Goal: Task Accomplishment & Management: Manage account settings

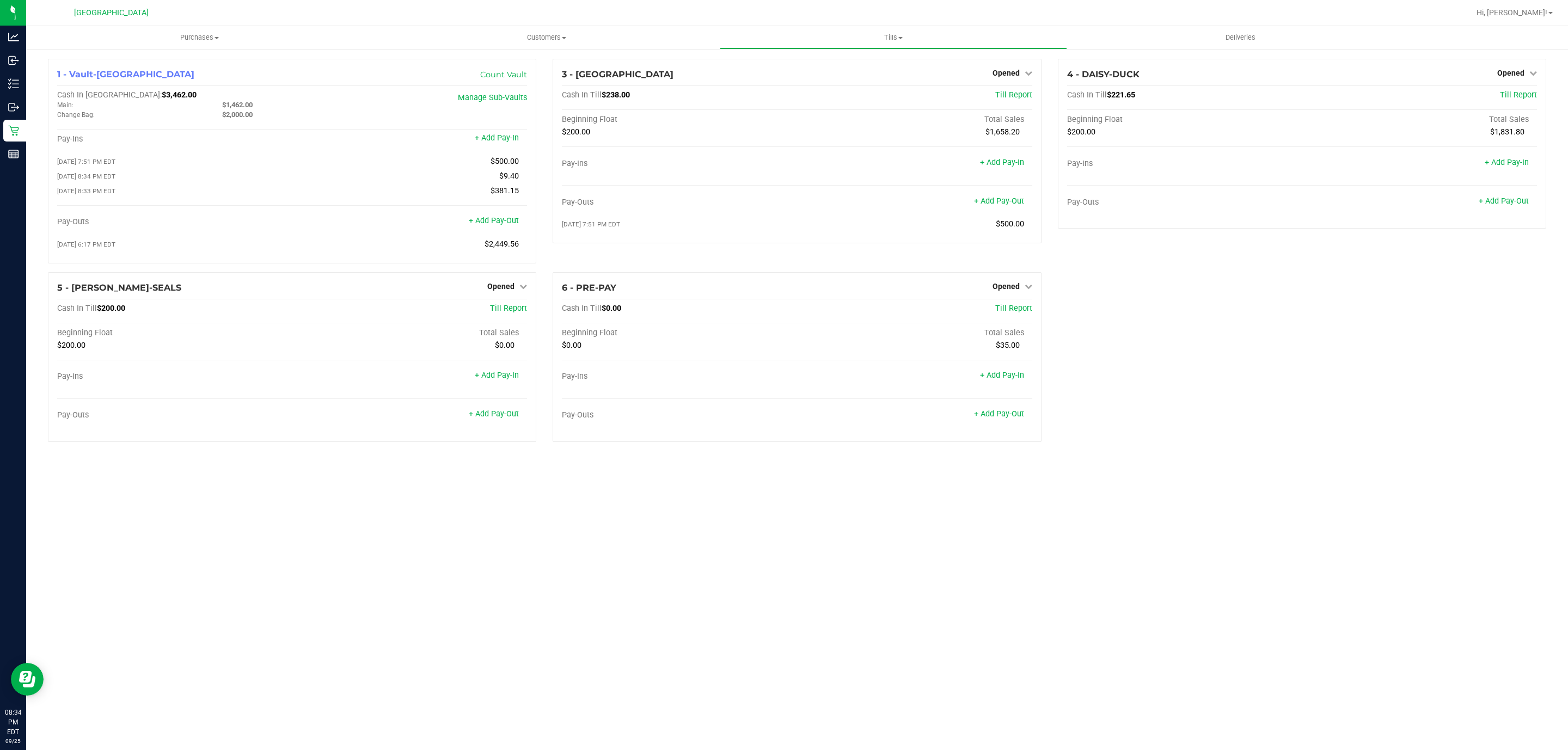
click at [873, 490] on div "Purchases Summary of purchases Fulfillment All purchases Customers All customer…" at bounding box center [796, 387] width 1541 height 723
click at [902, 43] on uib-tab-heading "Tills Manage tills Reconcile e-payments" at bounding box center [893, 37] width 346 height 22
click at [873, 77] on li "Reconcile e-payments" at bounding box center [892, 79] width 347 height 13
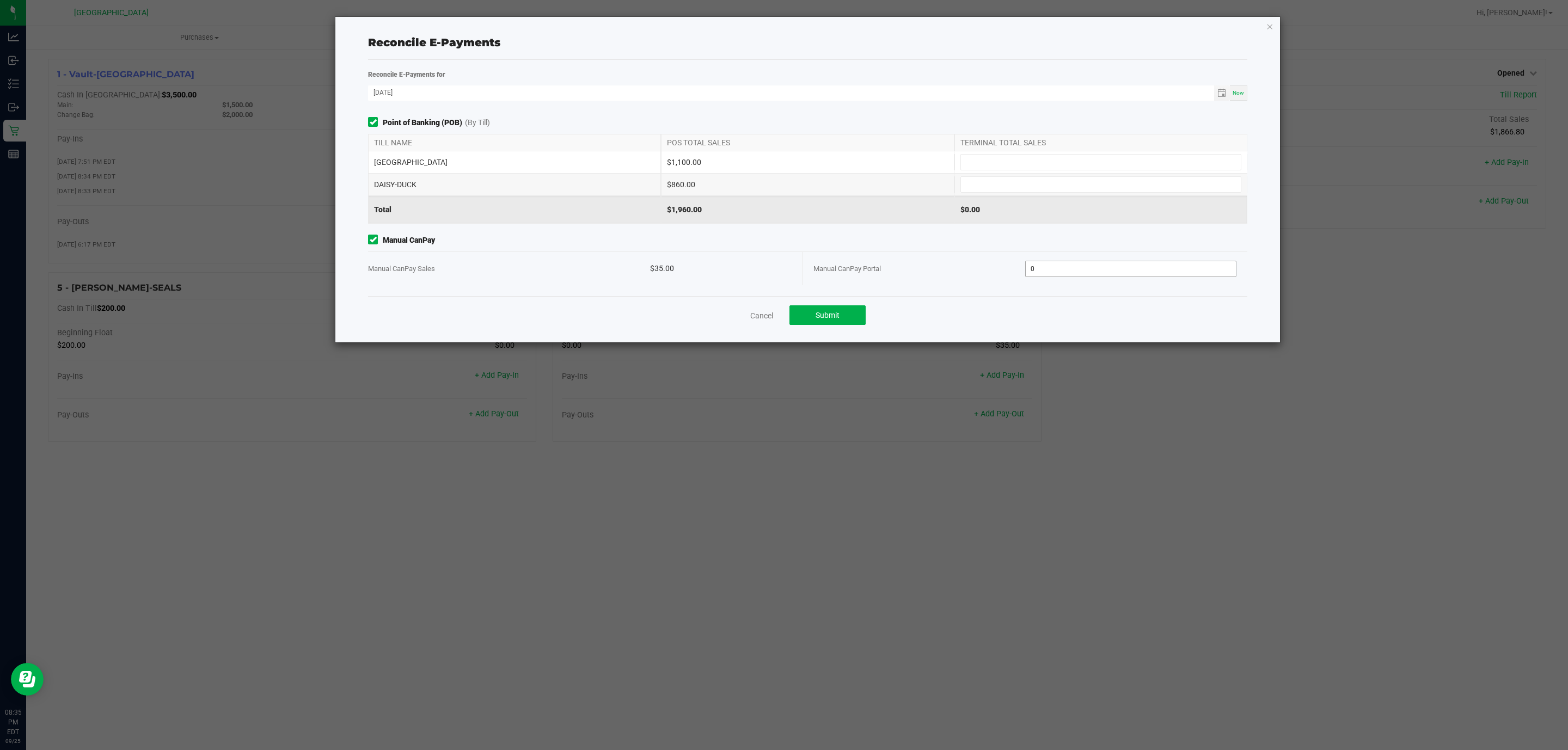
click at [1109, 277] on input "0" at bounding box center [1131, 269] width 211 height 15
type input "$35.00"
click at [1093, 156] on input at bounding box center [1101, 161] width 280 height 15
type input "$1,100.00"
type input "$860.00"
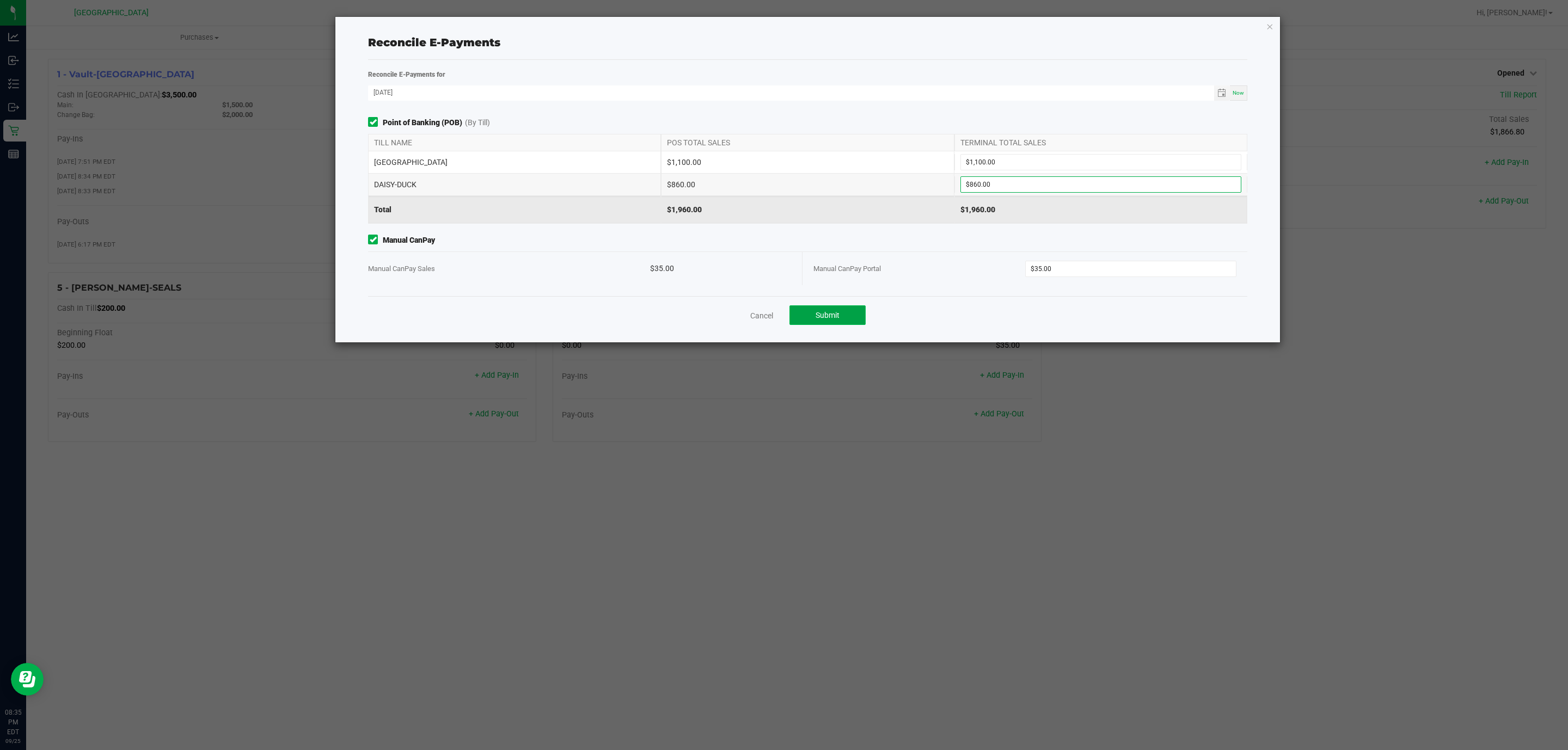
click at [859, 322] on button "Submit" at bounding box center [827, 315] width 76 height 20
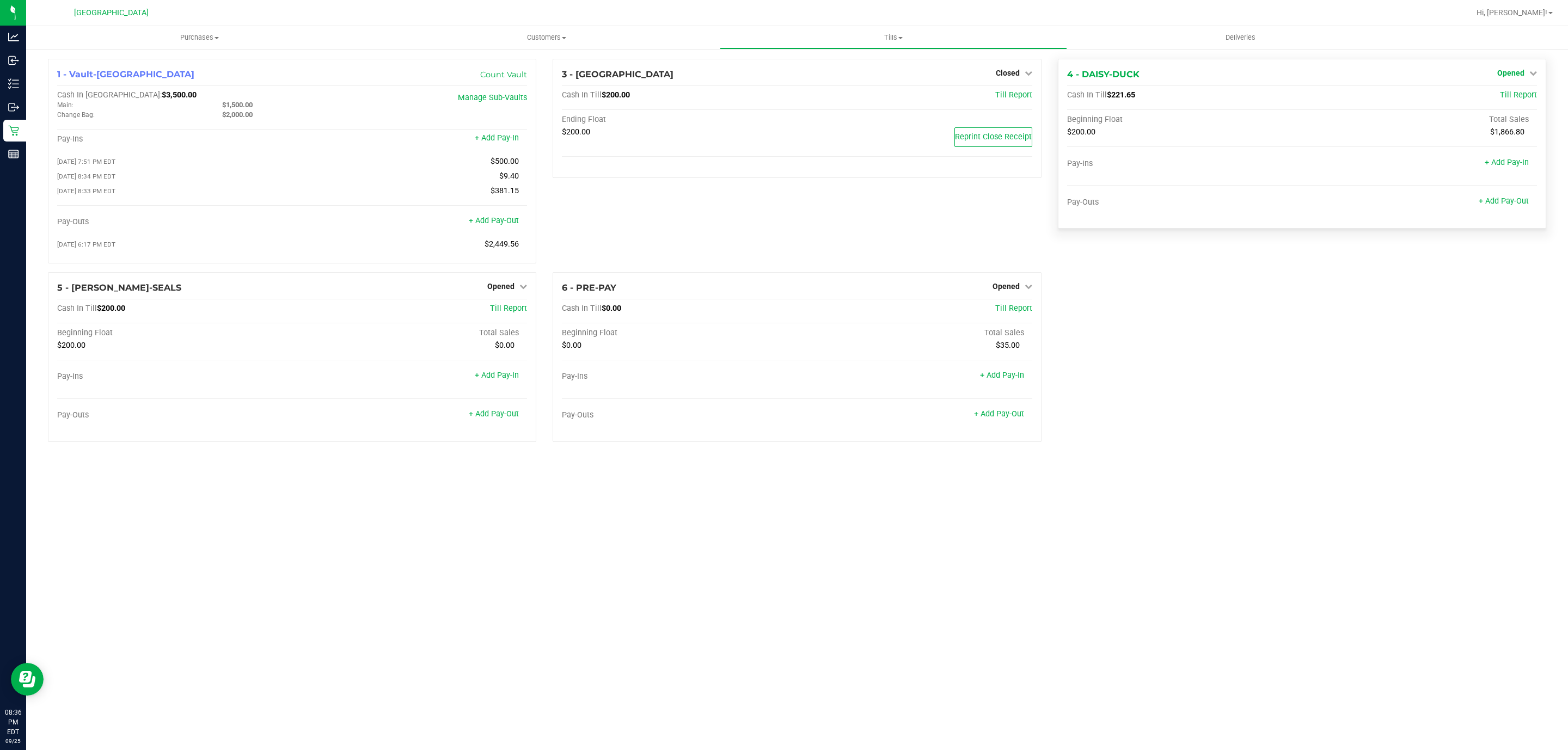
click at [1517, 74] on span "Opened" at bounding box center [1510, 73] width 27 height 9
click at [1506, 95] on link "Close Till" at bounding box center [1511, 96] width 29 height 9
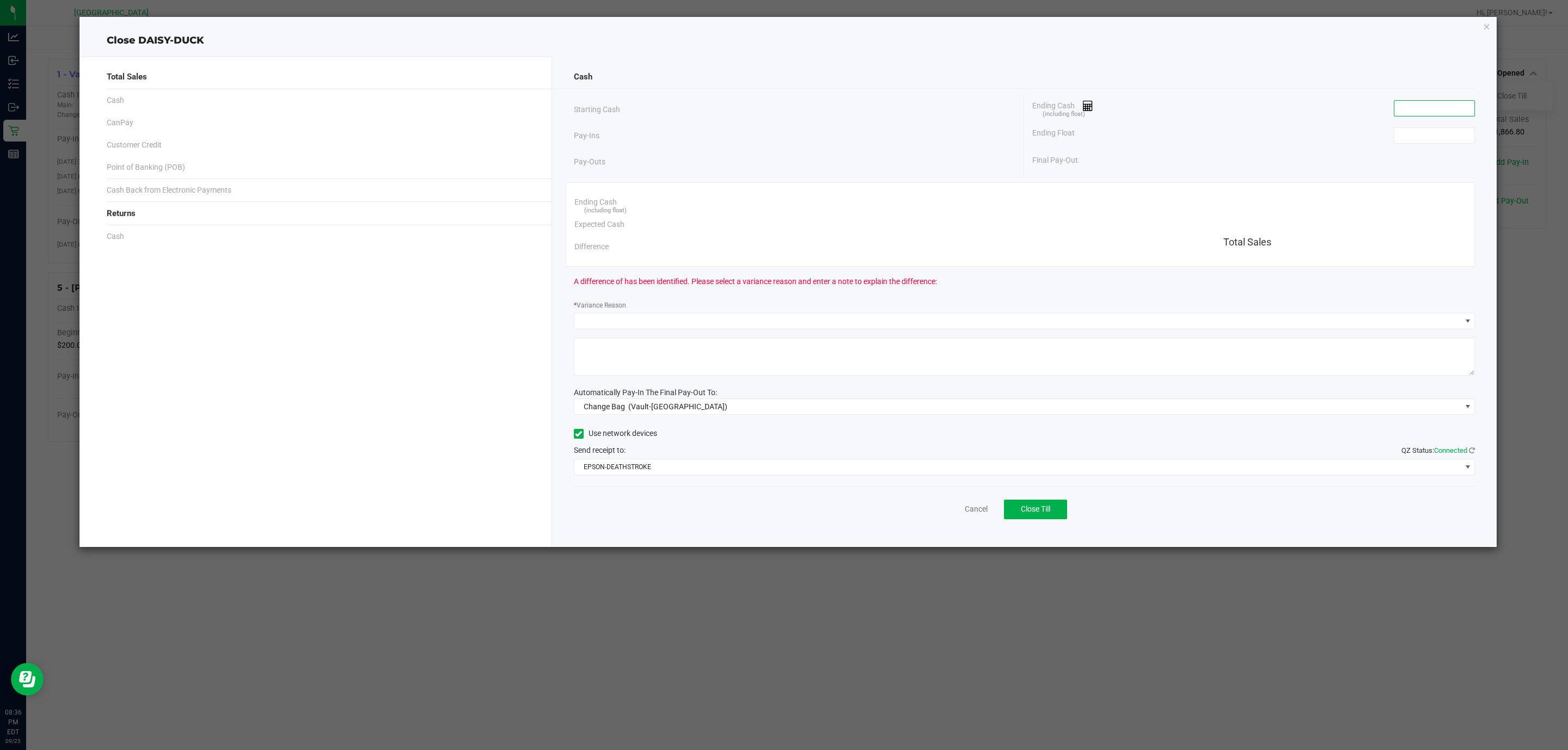
click at [1423, 109] on input at bounding box center [1434, 108] width 80 height 15
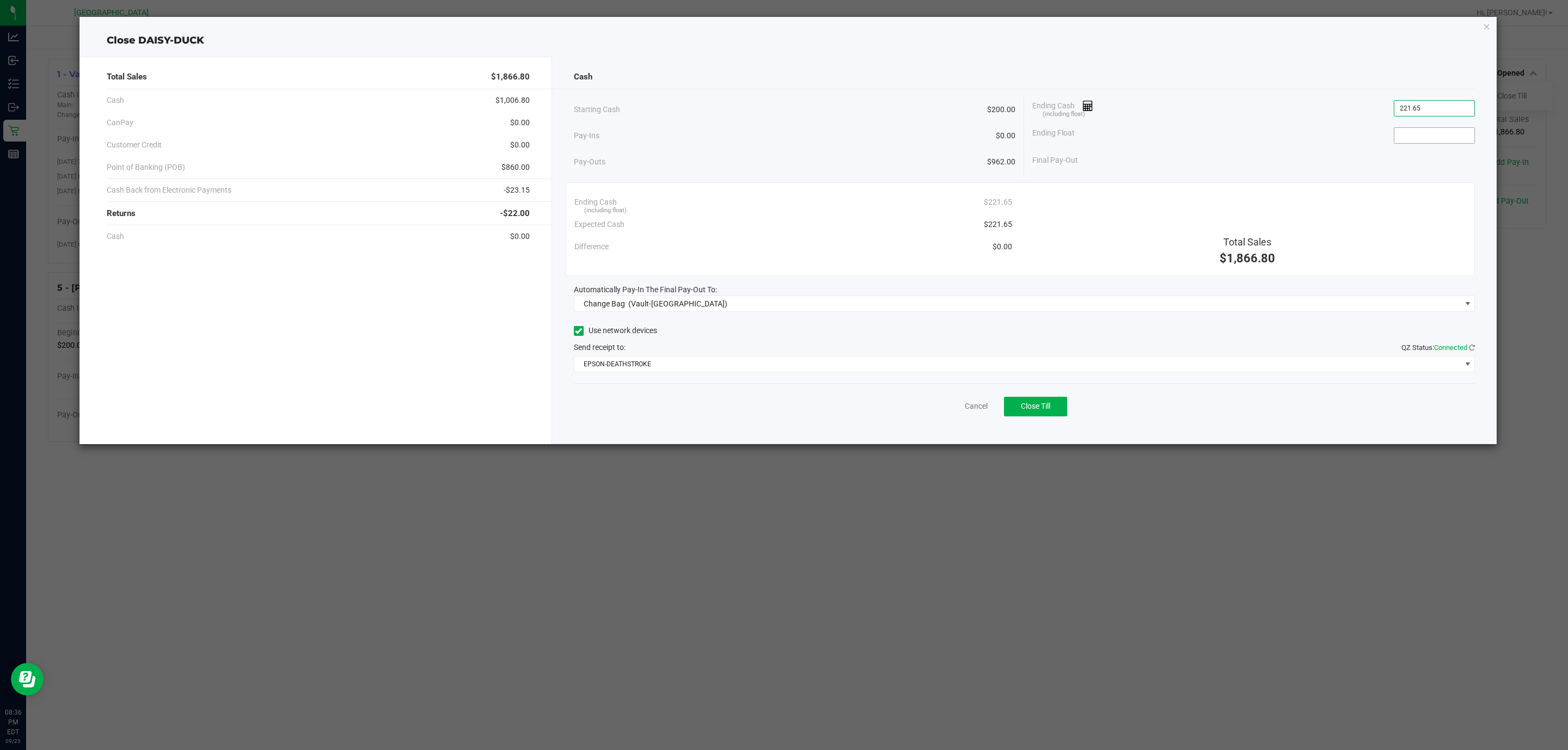
type input "$221.65"
click at [1424, 144] on span at bounding box center [1433, 136] width 81 height 16
click at [1426, 139] on input at bounding box center [1434, 135] width 80 height 15
type input "$200.00"
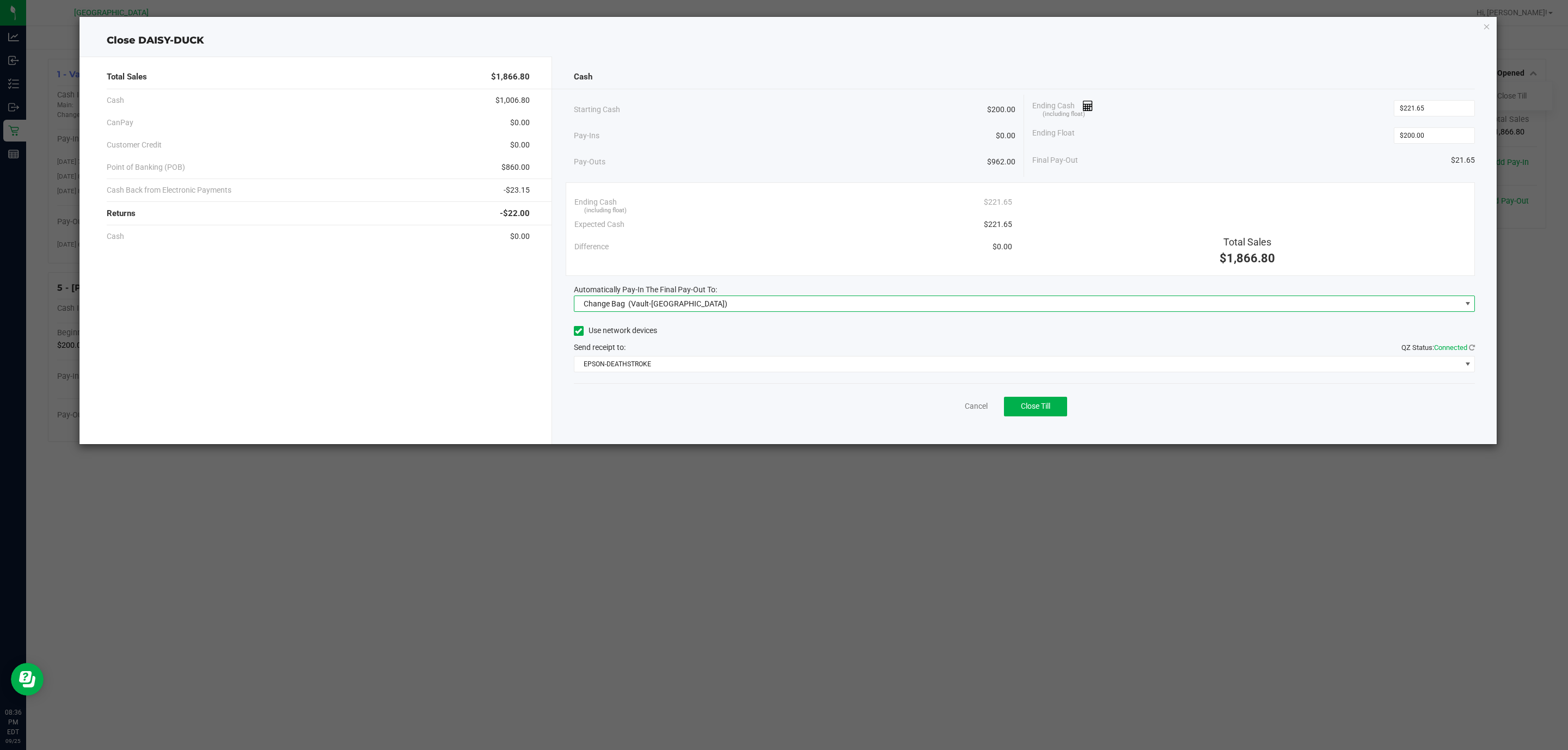
click at [667, 306] on span "(Vault-[GEOGRAPHIC_DATA])" at bounding box center [678, 304] width 99 height 9
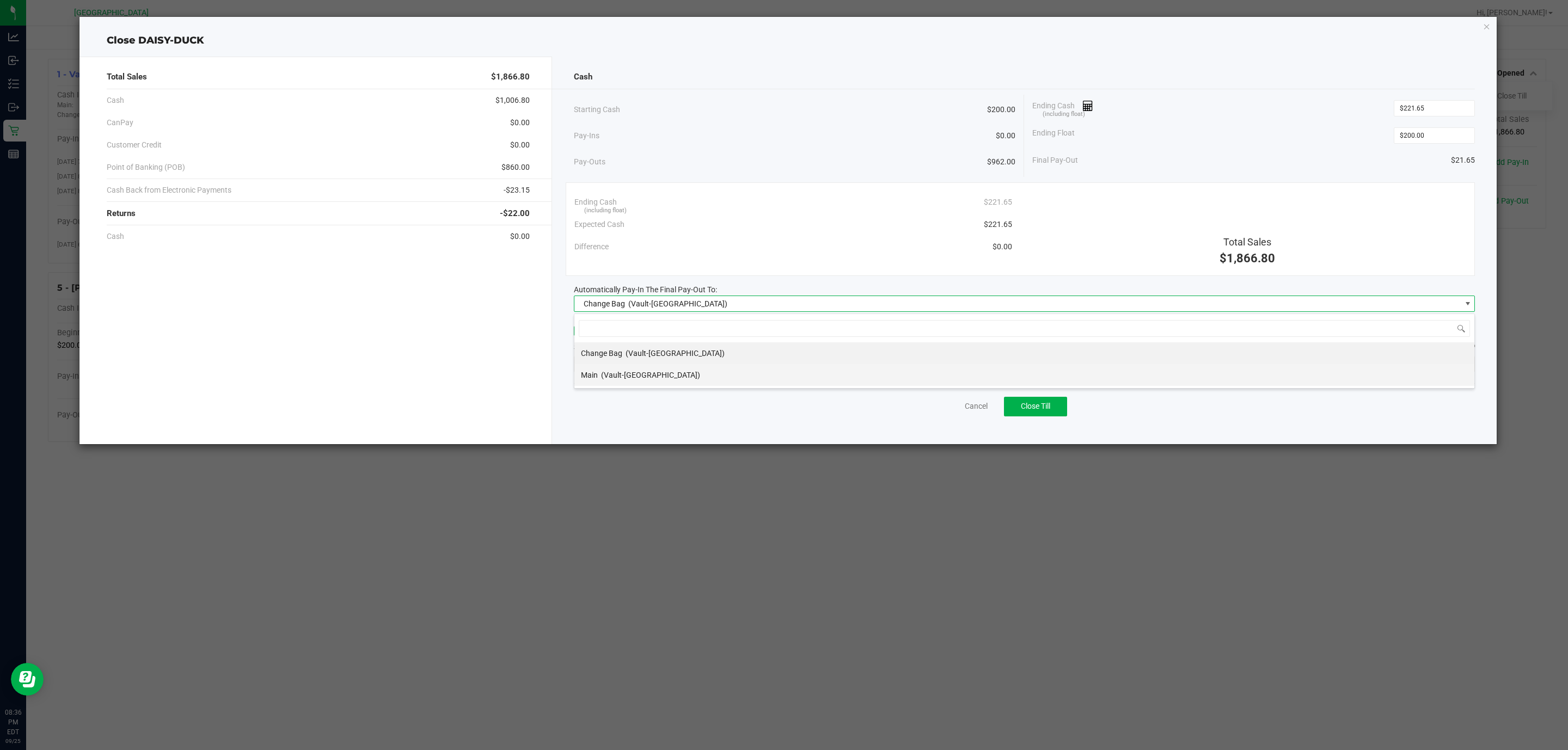
scroll to position [16, 901]
click at [636, 376] on span "(Vault-[GEOGRAPHIC_DATA])" at bounding box center [651, 375] width 99 height 9
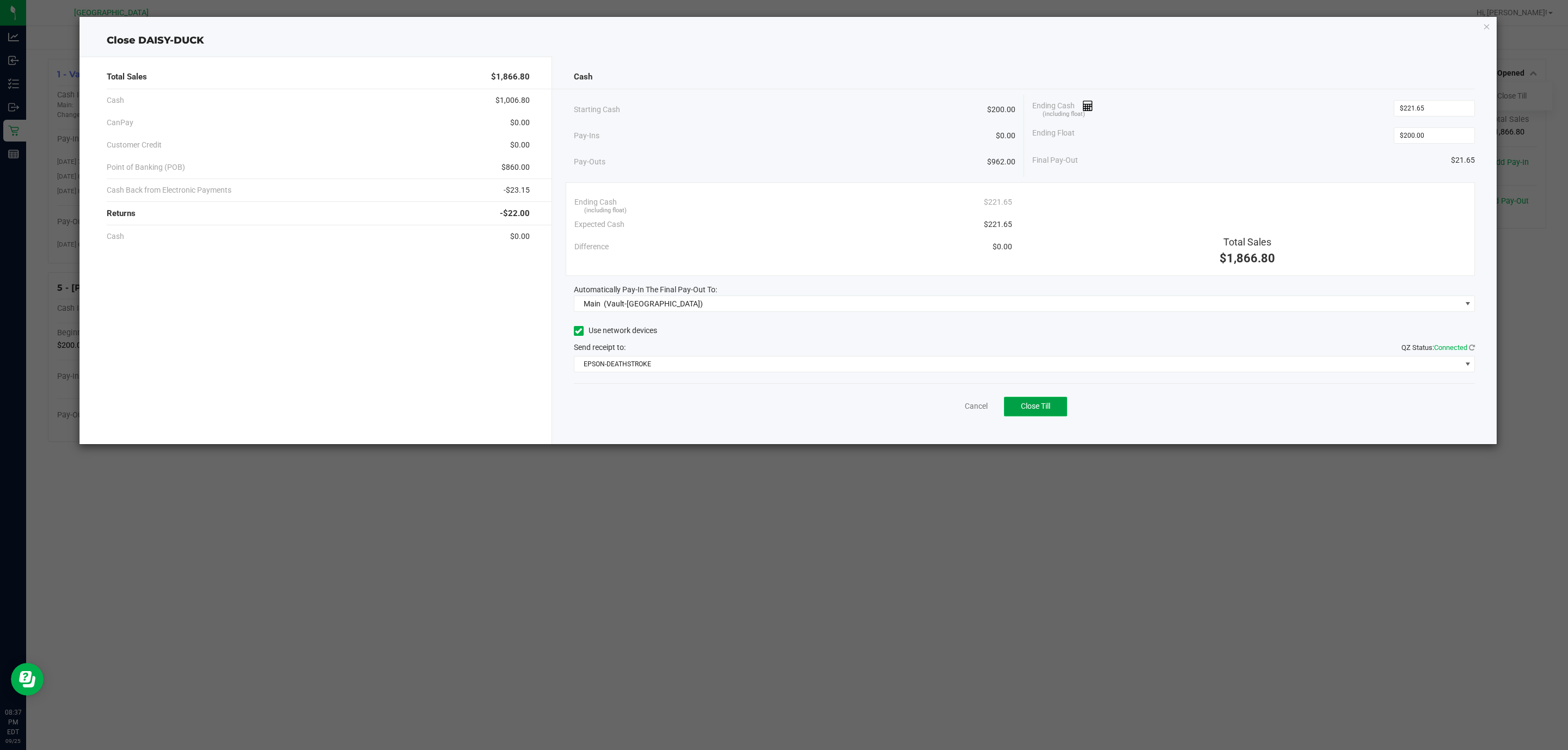
click at [1035, 409] on span "Close Till" at bounding box center [1035, 406] width 29 height 9
click at [960, 405] on link "Dismiss" at bounding box center [952, 406] width 26 height 12
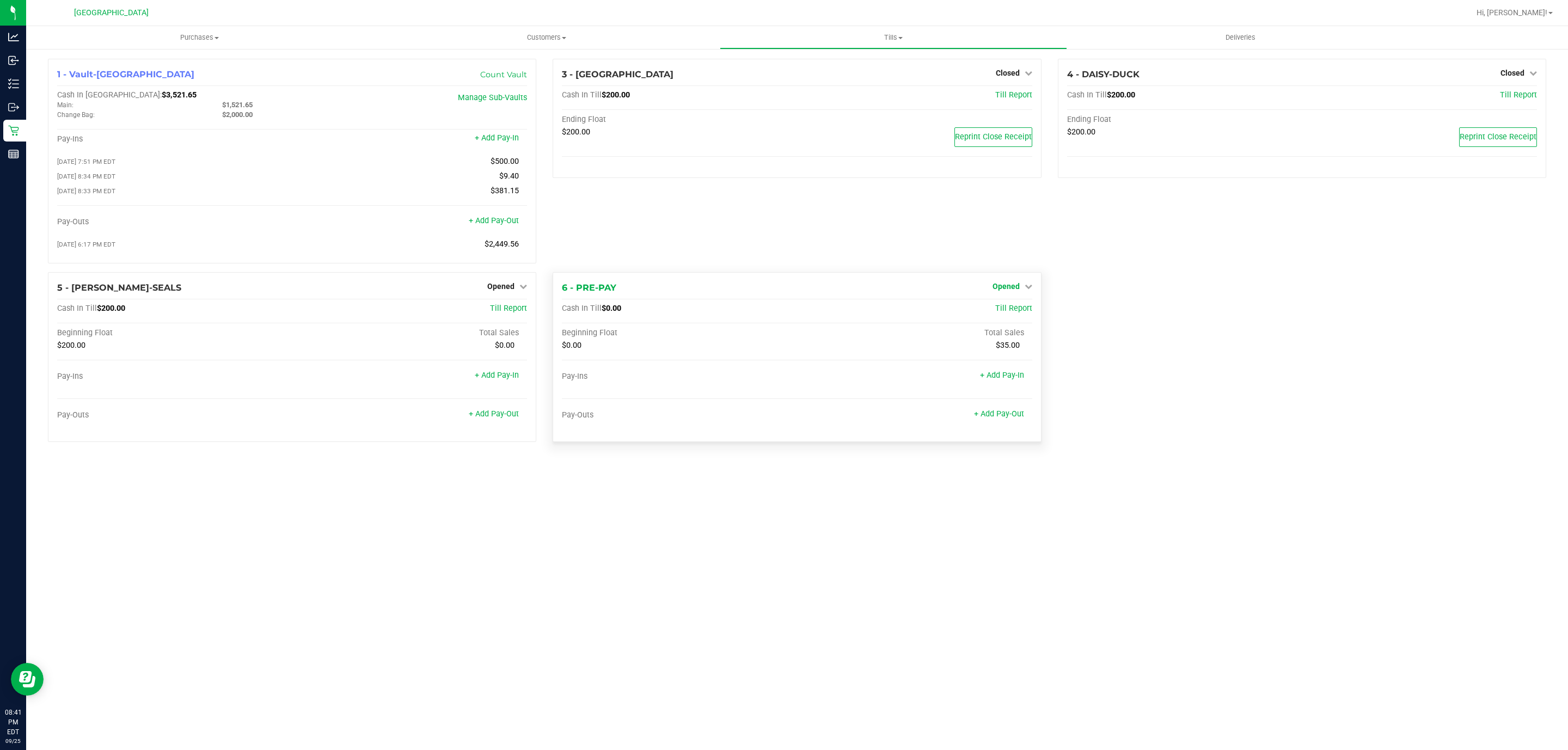
click at [1005, 289] on span "Opened" at bounding box center [1006, 286] width 27 height 9
click at [996, 312] on link "Close Till" at bounding box center [1007, 309] width 29 height 9
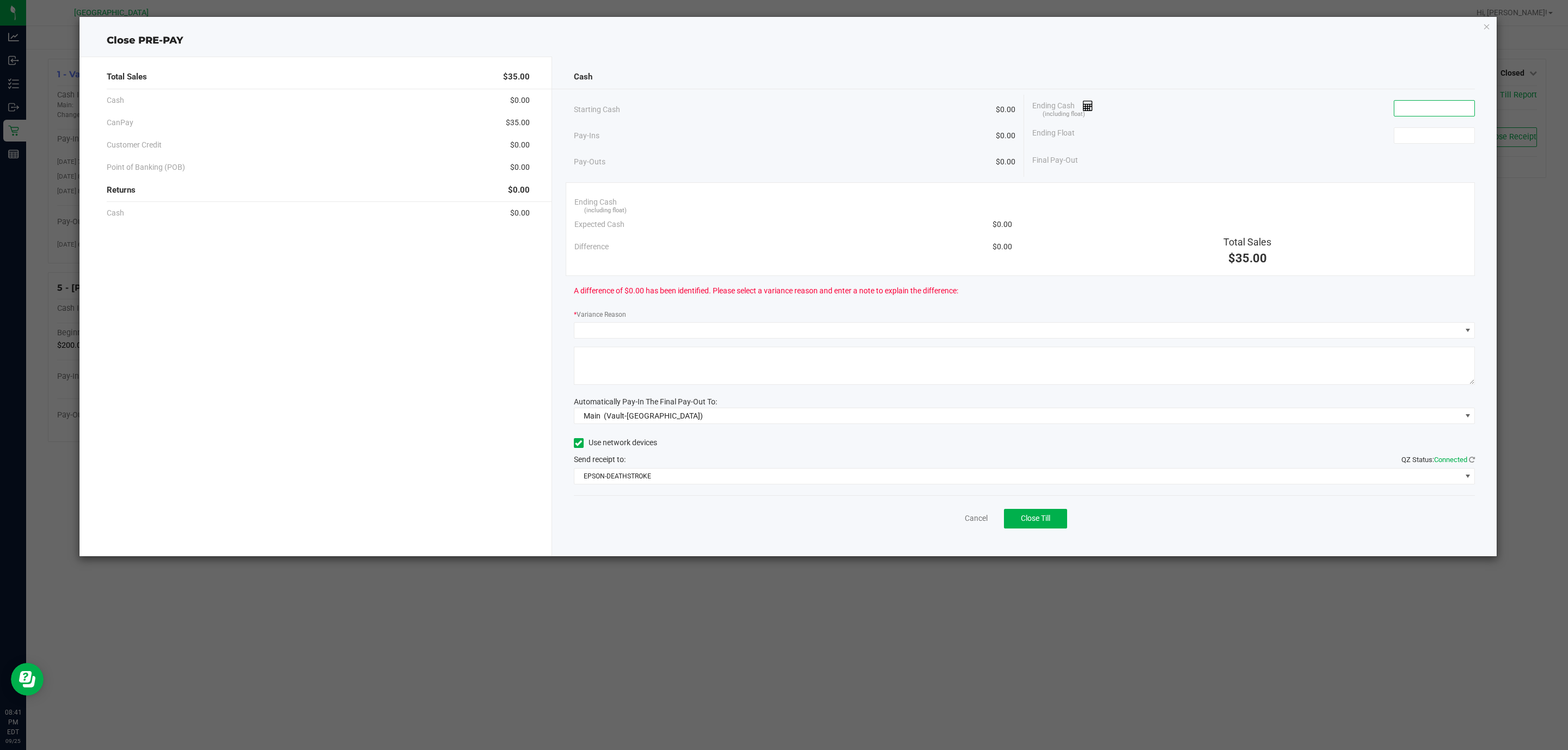
click at [1439, 116] on input at bounding box center [1434, 108] width 80 height 15
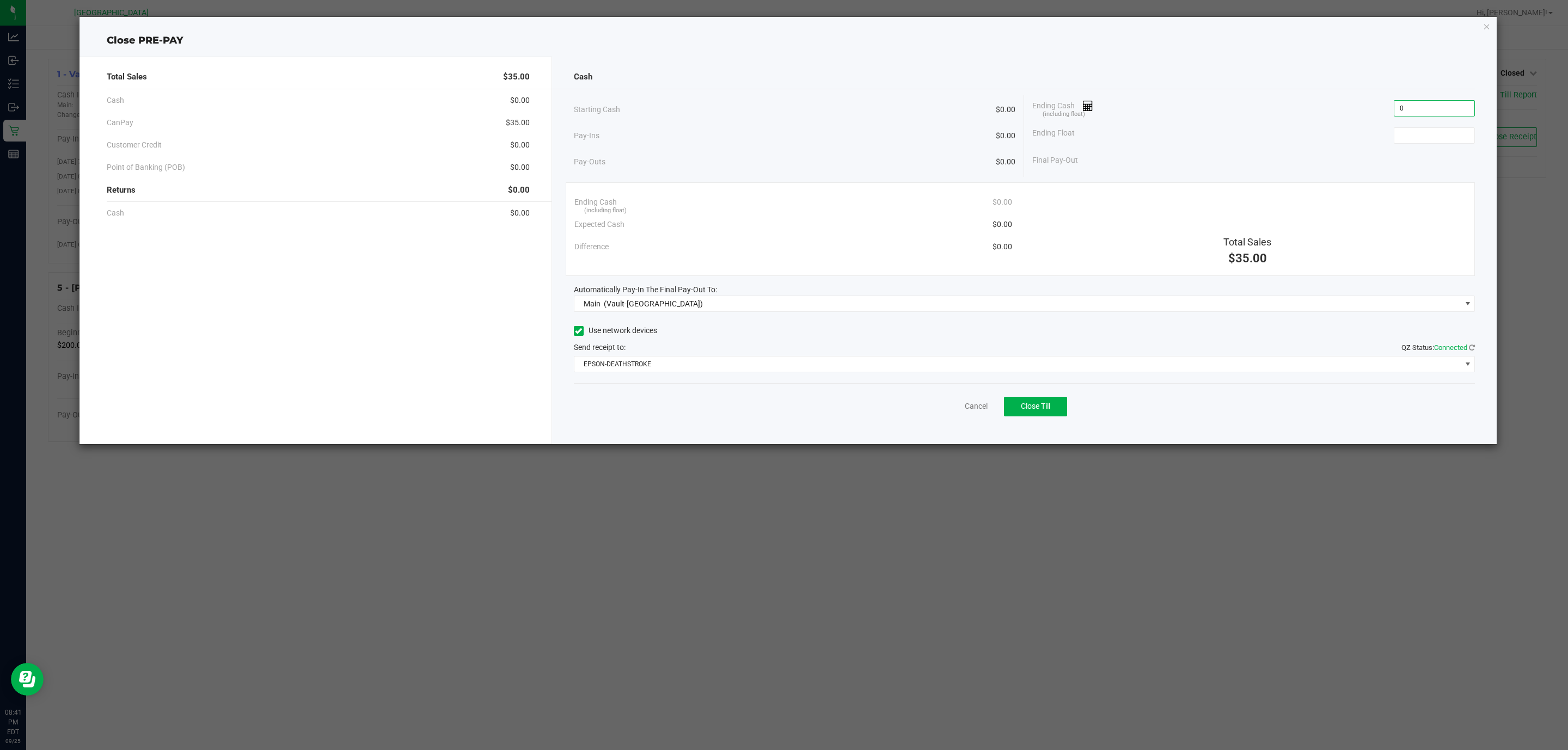
type input "$0.00"
click at [1449, 150] on div "Final Pay-Out" at bounding box center [1253, 160] width 443 height 22
click at [1448, 147] on div "Ending Float" at bounding box center [1253, 135] width 443 height 27
click at [1448, 143] on input at bounding box center [1434, 135] width 80 height 15
type input "$0.00"
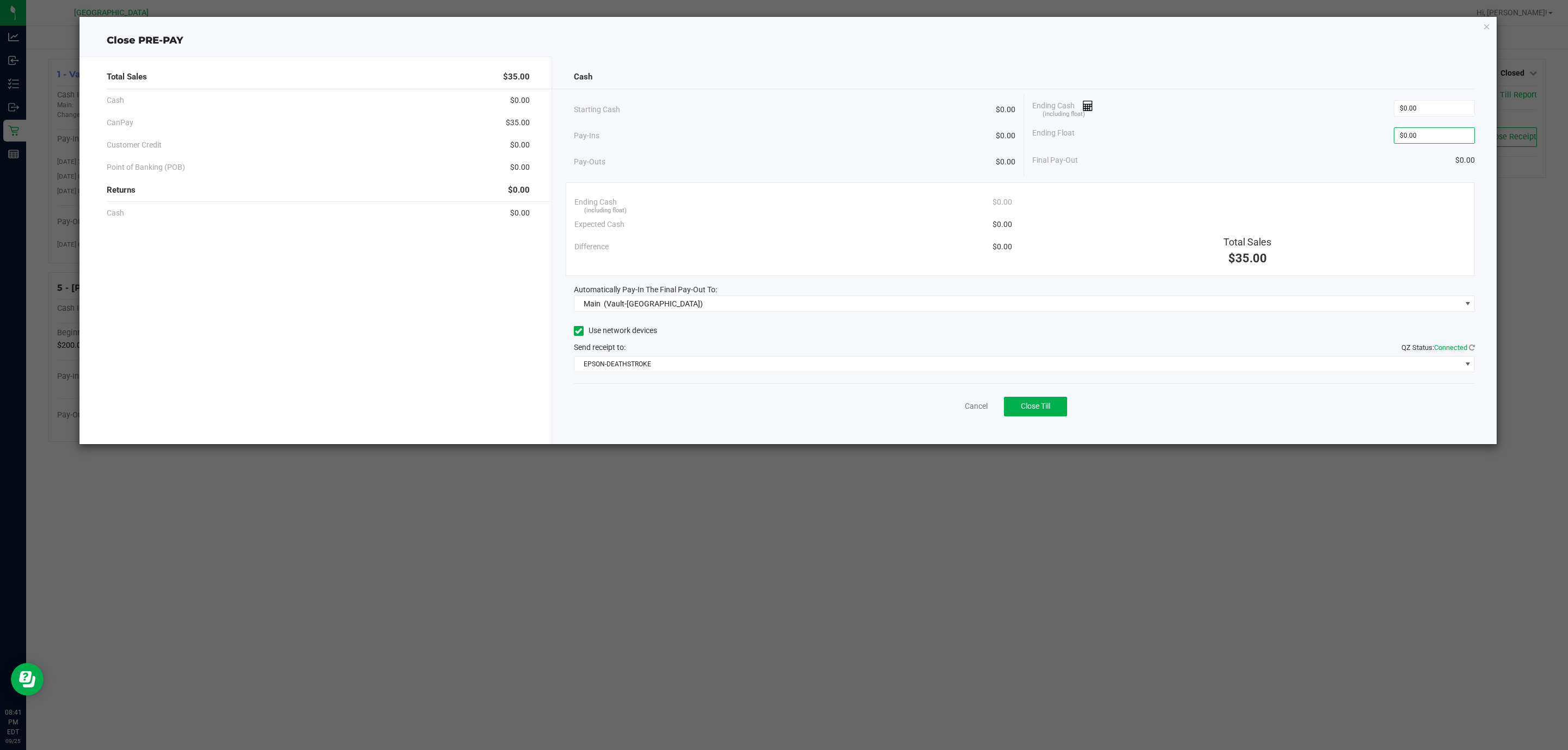
drag, startPoint x: 1003, startPoint y: 211, endPoint x: 974, endPoint y: 288, distance: 82.3
click at [1003, 211] on div "Ending Cash (including float) $0.00" at bounding box center [794, 201] width 438 height 22
click at [1030, 409] on span "Close Till" at bounding box center [1035, 406] width 29 height 9
drag, startPoint x: 978, startPoint y: 412, endPoint x: 969, endPoint y: 403, distance: 12.7
click at [979, 402] on div "Dismiss Print Closing Receipt" at bounding box center [1024, 403] width 901 height 42
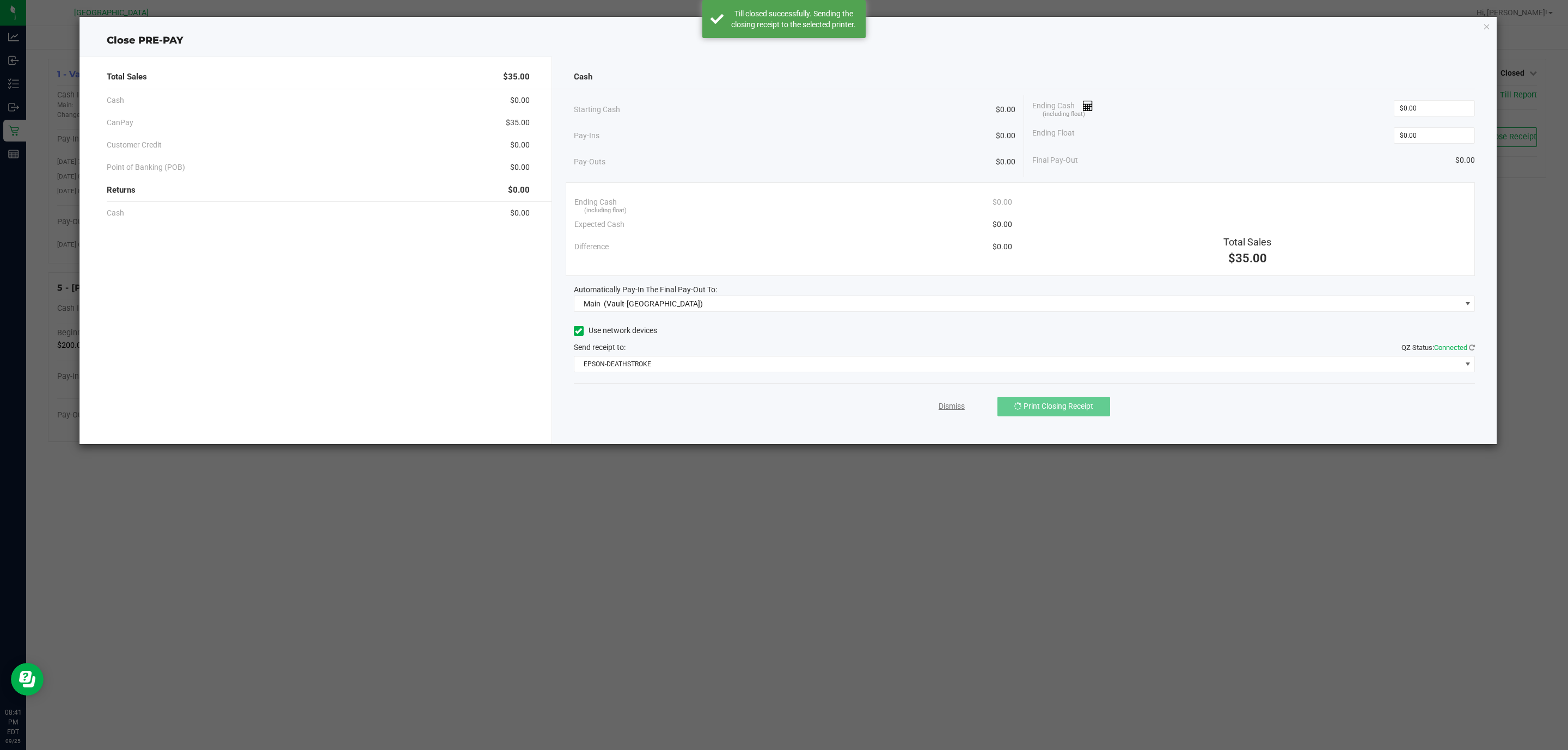
click at [953, 408] on link "Dismiss" at bounding box center [951, 406] width 26 height 12
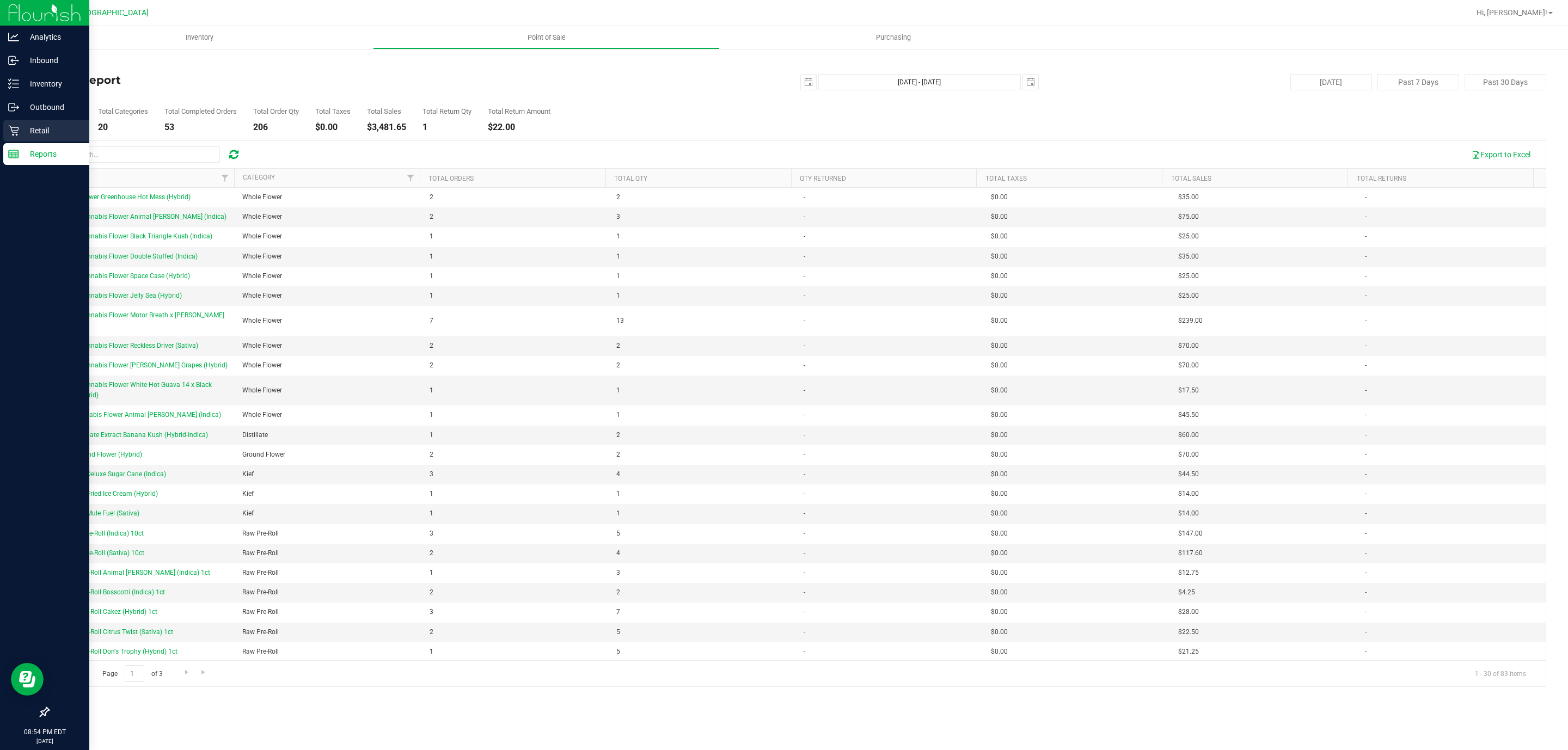
click at [25, 126] on p "Retail" at bounding box center [51, 130] width 66 height 13
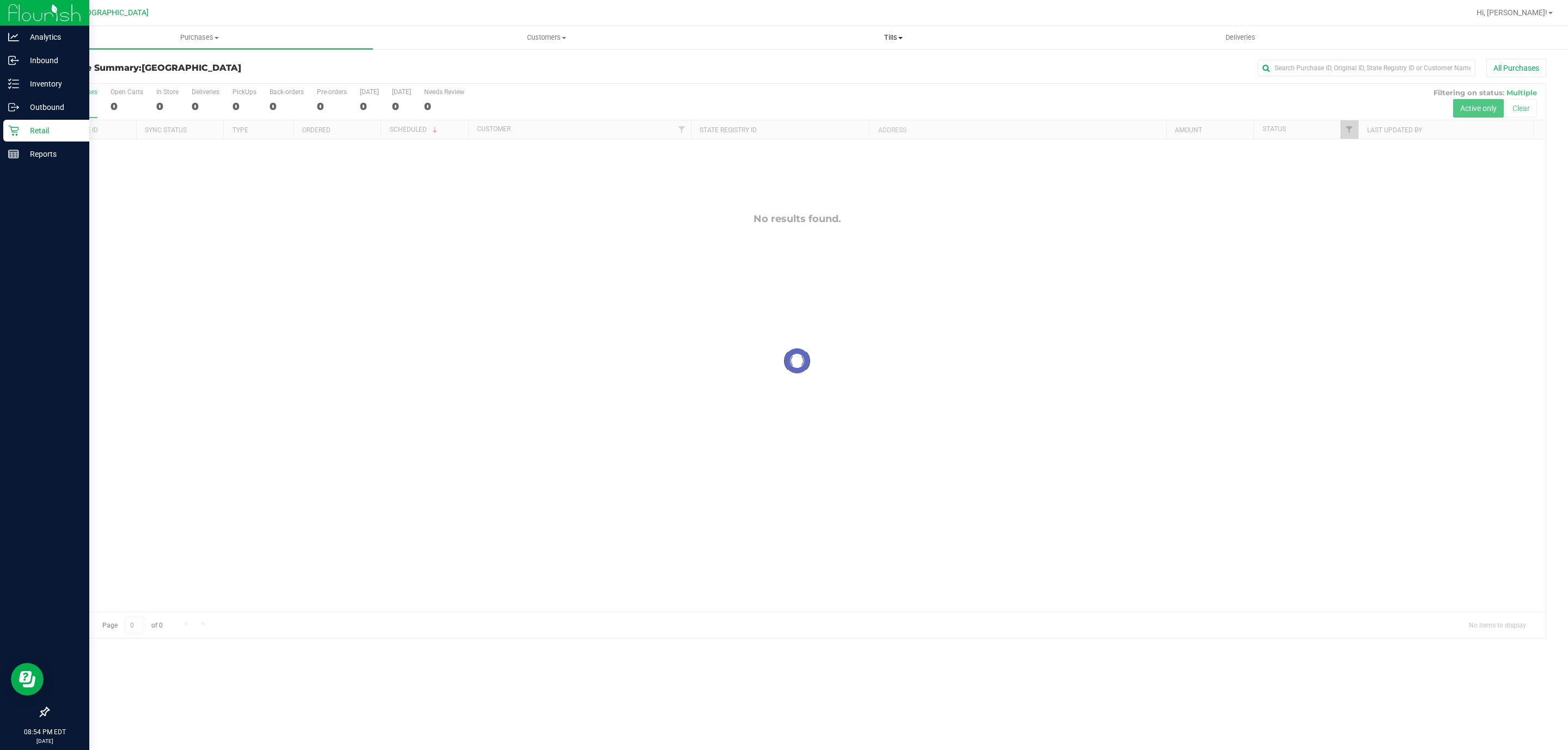
click at [891, 35] on span "Tills" at bounding box center [893, 37] width 346 height 10
click at [623, 457] on div "No results found." at bounding box center [797, 412] width 1497 height 546
click at [13, 73] on div "Inventory" at bounding box center [46, 83] width 86 height 22
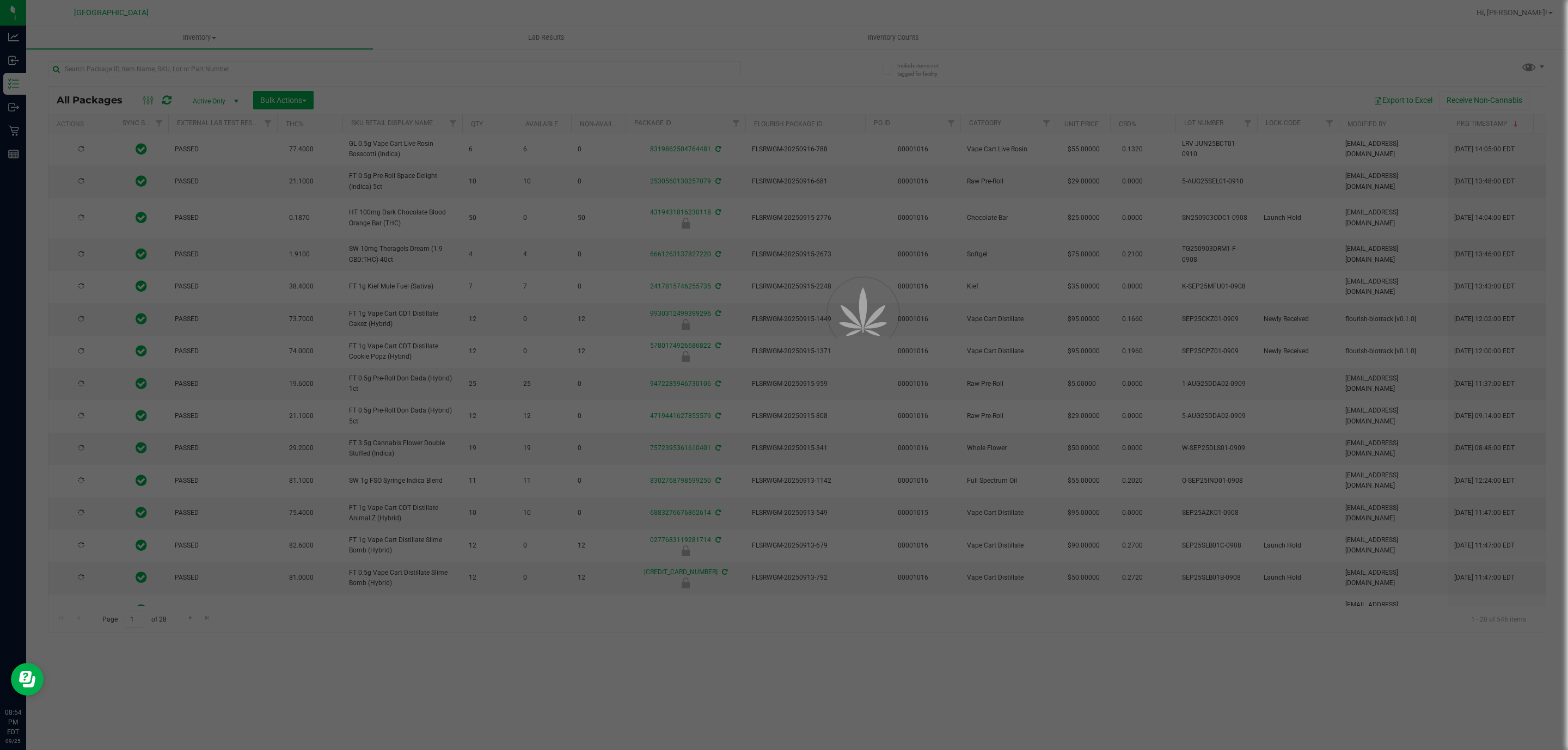
type input "2026-03-16"
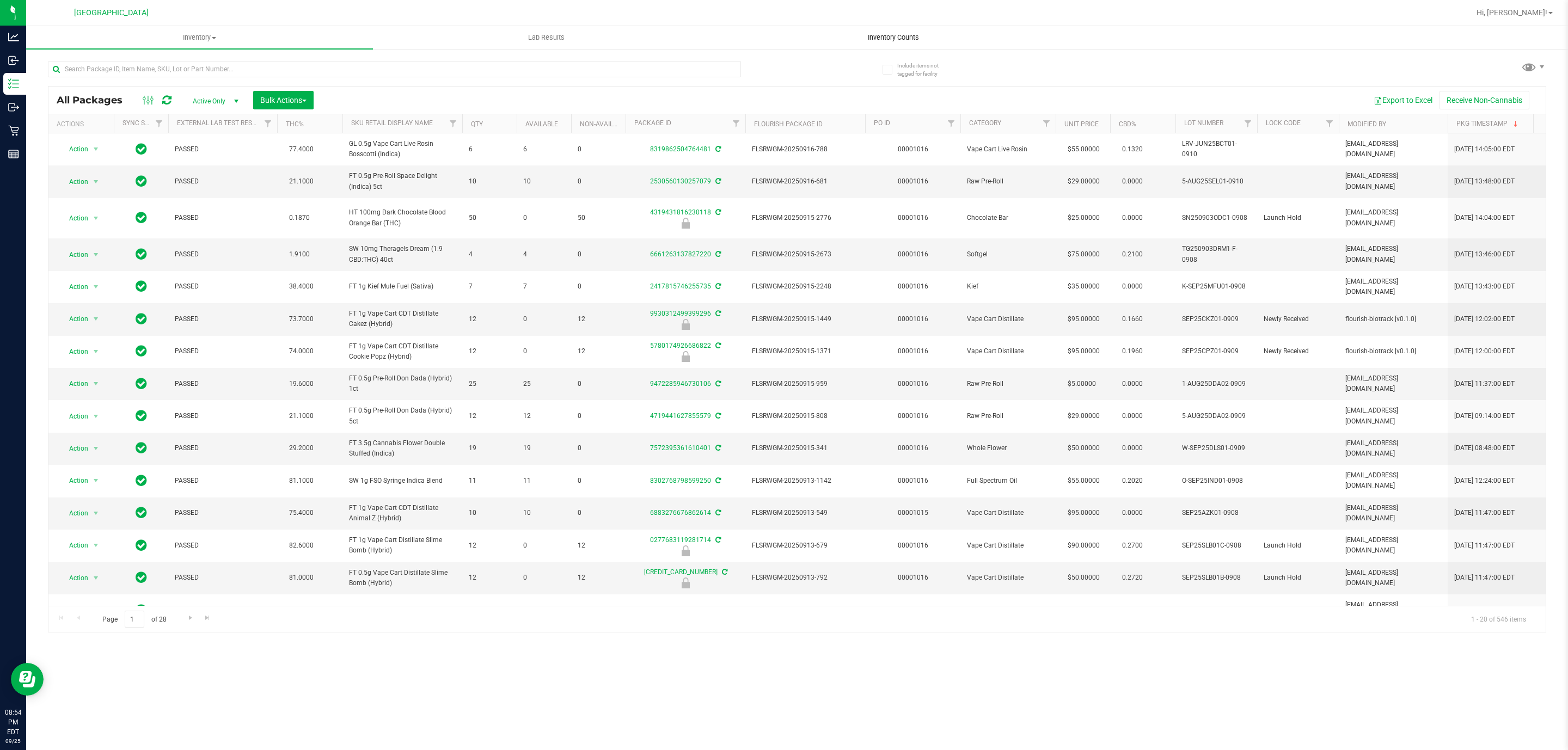
click at [893, 44] on uib-tab-heading "Inventory Counts" at bounding box center [893, 37] width 346 height 22
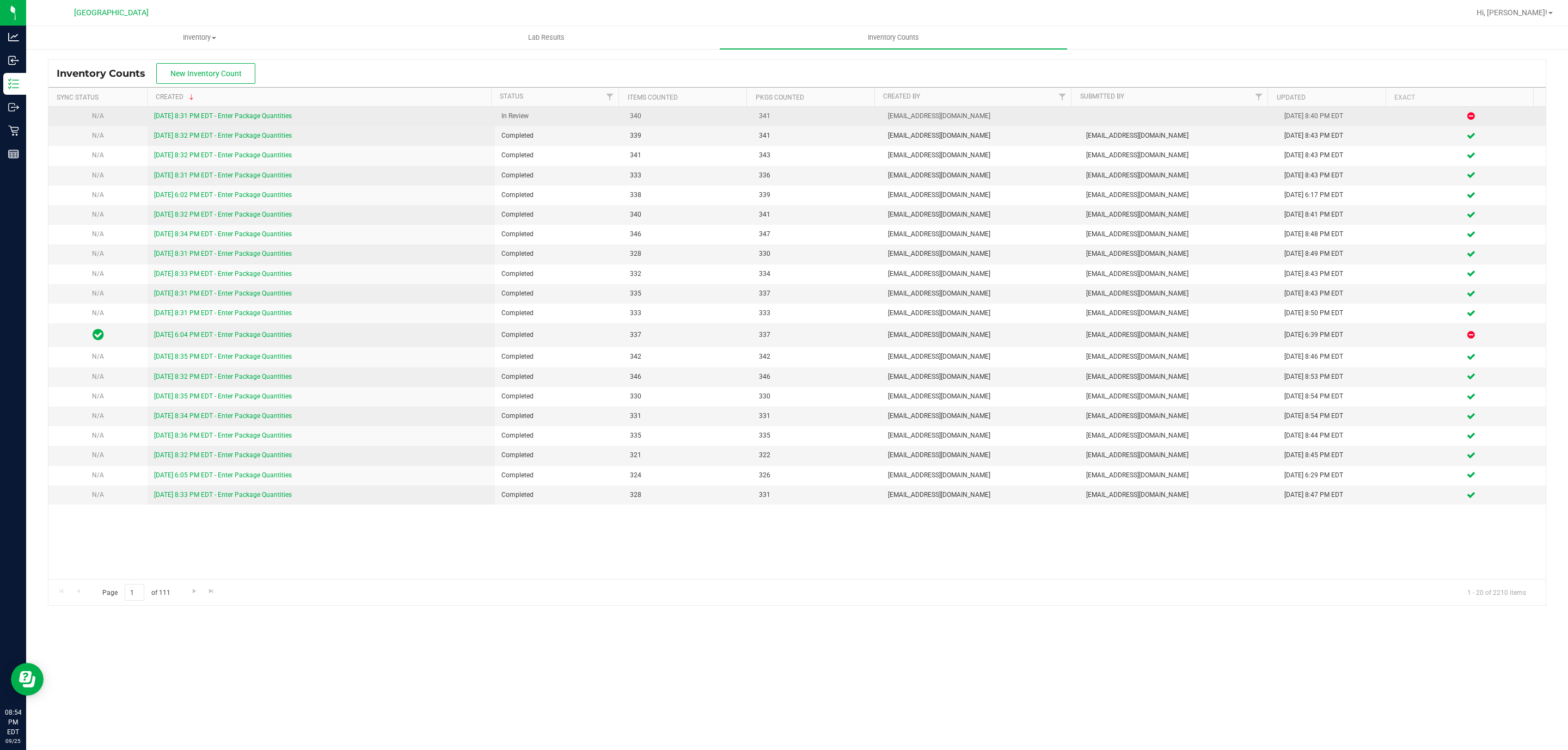
click at [233, 115] on link "9/25/25 8:31 PM EDT - Enter Package Quantities" at bounding box center [223, 115] width 137 height 8
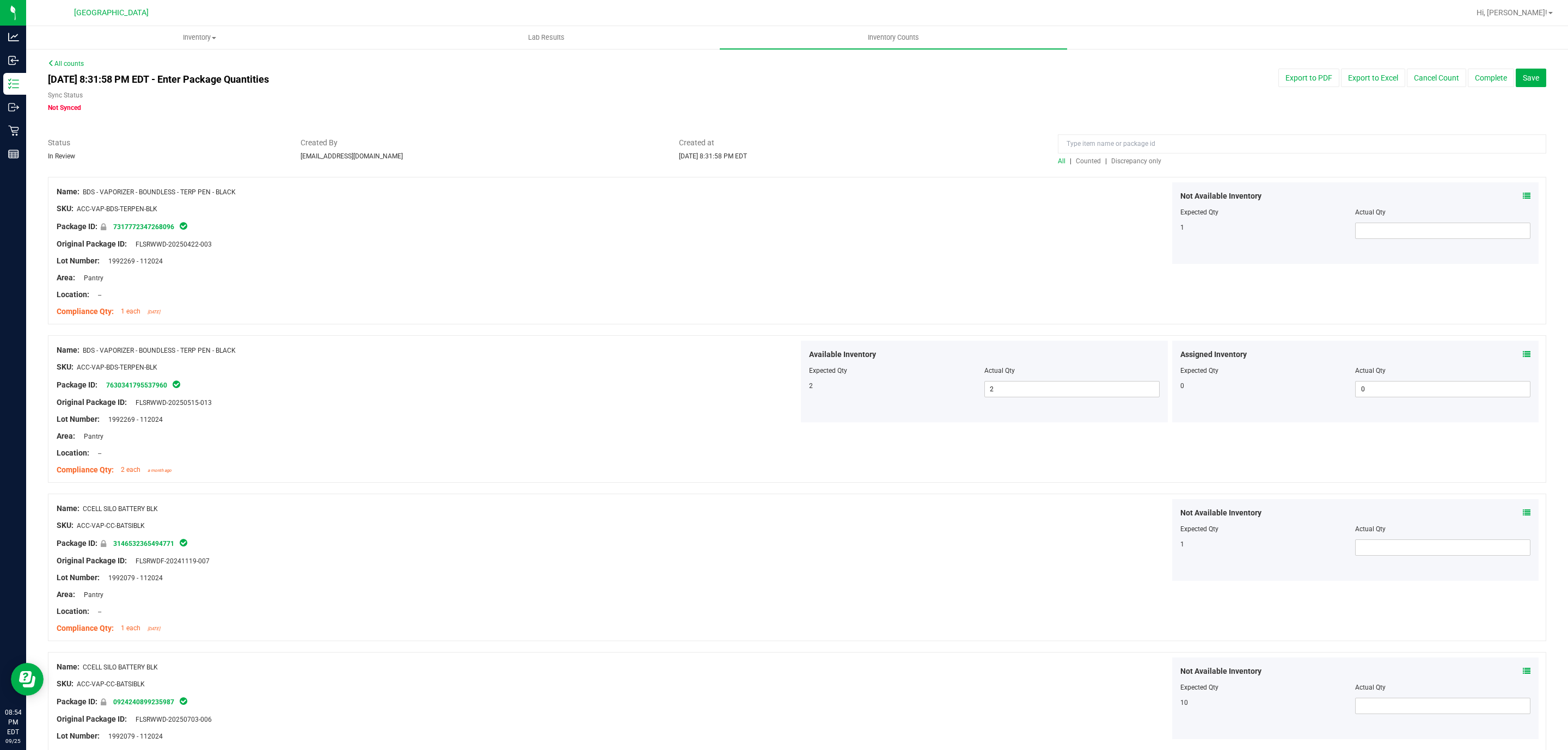
click at [1137, 162] on span "Discrepancy only" at bounding box center [1136, 160] width 50 height 8
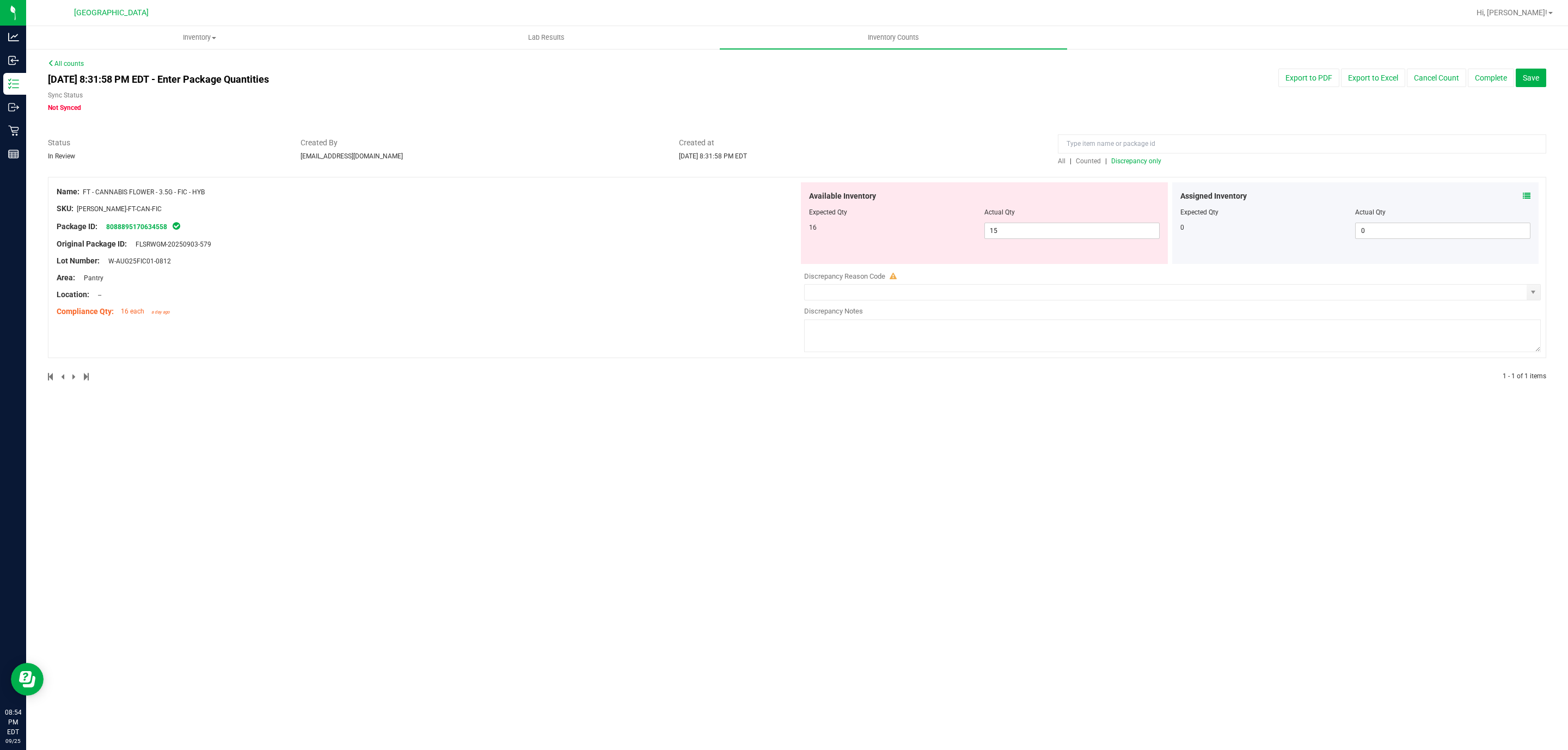
click at [929, 280] on div "Discrepancy Reason Code" at bounding box center [1172, 277] width 736 height 11
click at [924, 291] on input "text" at bounding box center [1165, 292] width 722 height 15
click at [1529, 293] on span "select" at bounding box center [1533, 293] width 9 height 9
click at [817, 346] on li "Mistake" at bounding box center [1172, 344] width 735 height 16
type input "Mistake"
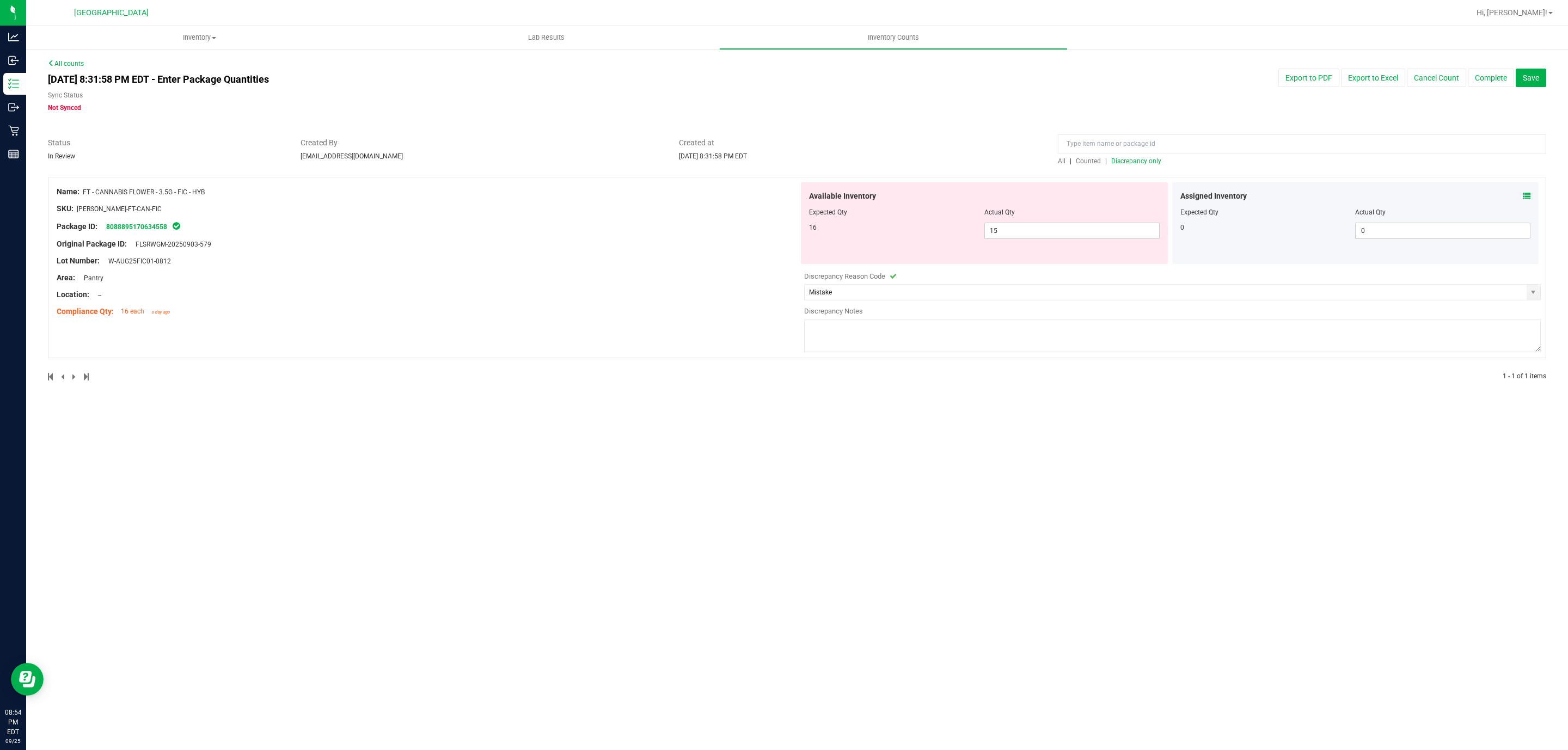
click at [180, 244] on span "FLSRWGM-20250903-579" at bounding box center [170, 244] width 81 height 8
click at [184, 242] on span "FLSRWGM-20250903-579" at bounding box center [170, 244] width 81 height 8
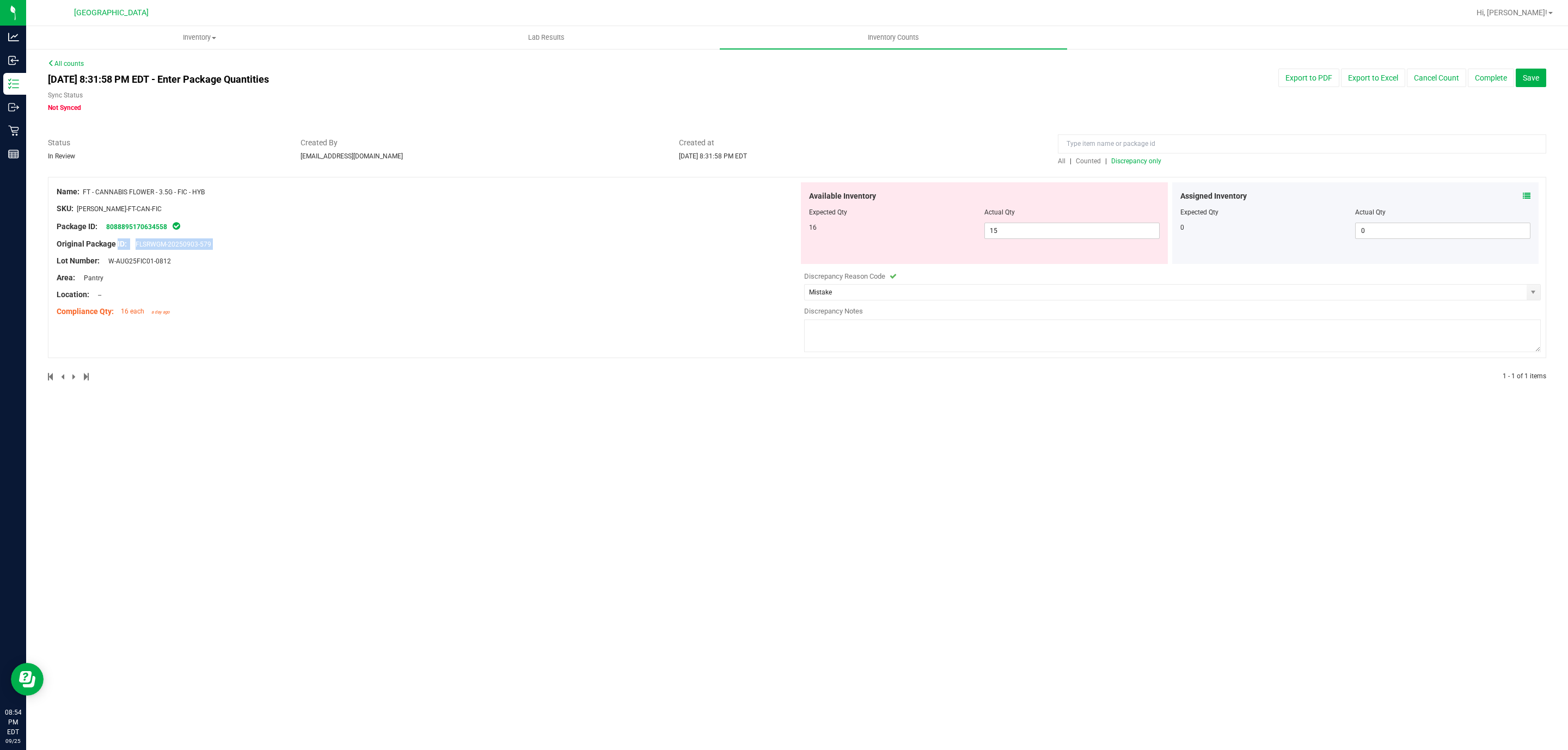
click at [551, 253] on div at bounding box center [427, 253] width 742 height 5
drag, startPoint x: 227, startPoint y: 250, endPoint x: 137, endPoint y: 246, distance: 90.1
click at [137, 246] on div "Name: FT - CANNABIS FLOWER - 3.5G - FIC - HYB SKU: FLO-BUD-FT-CAN-FIC Package I…" at bounding box center [427, 252] width 742 height 139
copy div "FLSRWGM-20250903-579"
drag, startPoint x: 58, startPoint y: 191, endPoint x: 205, endPoint y: 257, distance: 161.1
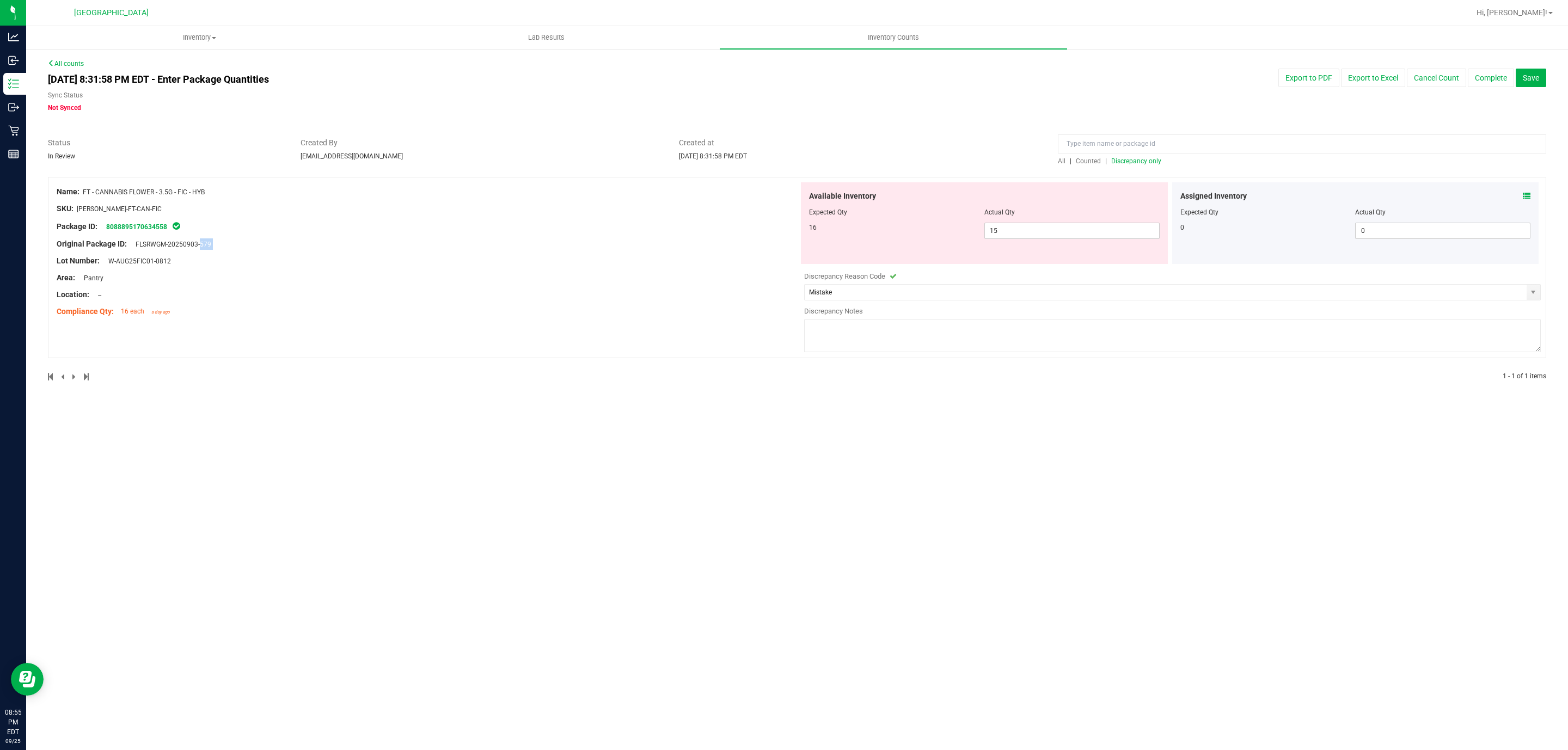
click at [205, 257] on div "Name: FT - CANNABIS FLOWER - 3.5G - FIC - HYB SKU: FLO-BUD-FT-CAN-FIC Package I…" at bounding box center [427, 252] width 742 height 139
copy div "Name: FT - CANNABIS FLOWER - 3.5G - FIC - HYB SKU: FLO-BUD-FT-CAN-FIC Package I…"
click at [933, 329] on textarea at bounding box center [1172, 335] width 736 height 33
type textarea "Investigation inconclusive. Inventory count determined only 15 items in stock w…"
click at [1478, 74] on button "Complete" at bounding box center [1491, 77] width 46 height 19
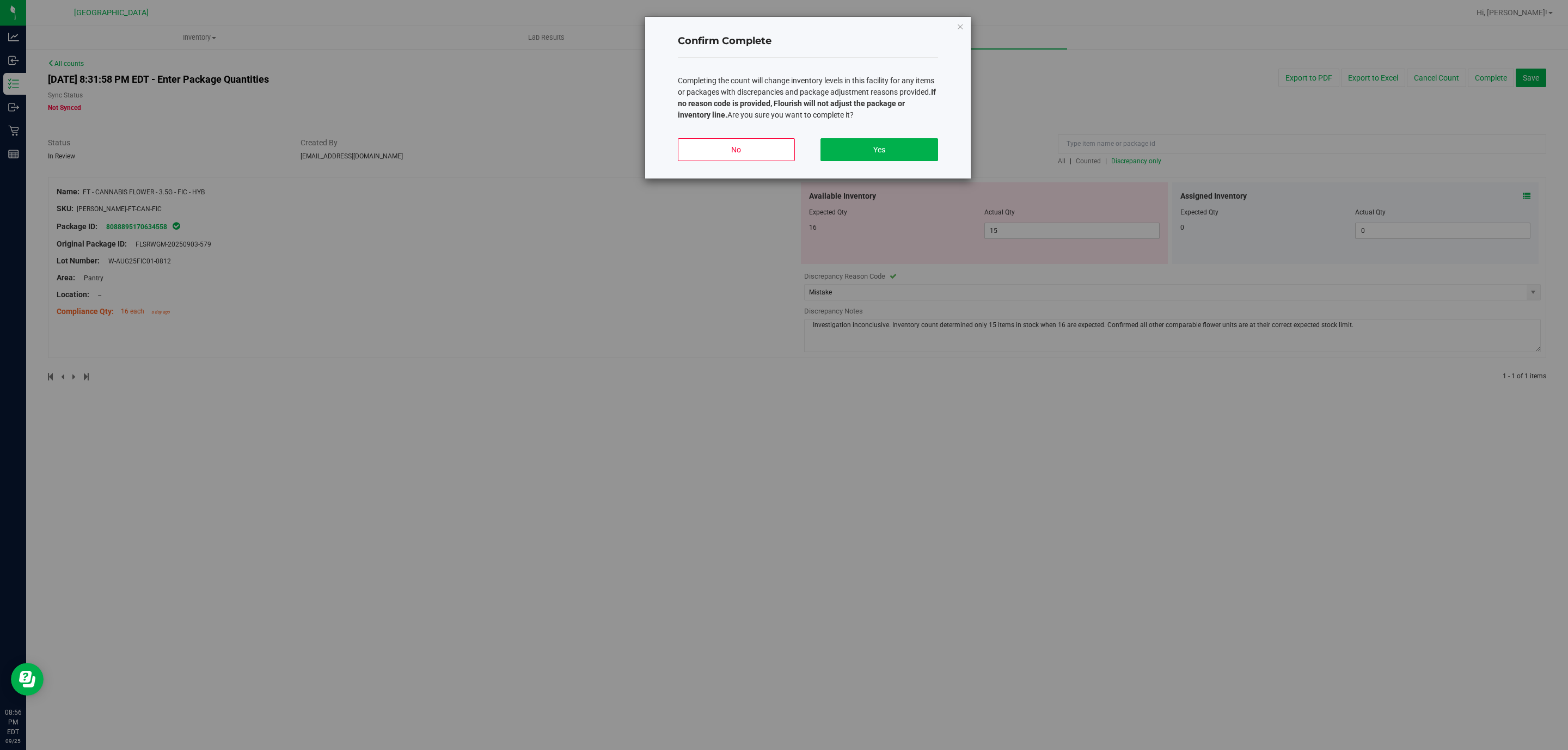
click at [853, 131] on div "No Yes" at bounding box center [807, 153] width 260 height 49
click at [858, 147] on button "Yes" at bounding box center [879, 150] width 117 height 23
